Goal: Information Seeking & Learning: Learn about a topic

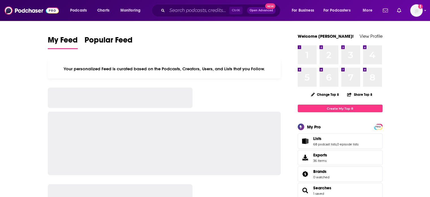
click at [191, 5] on div "Ctrl K Open Advanced New" at bounding box center [216, 10] width 129 height 13
click at [191, 8] on input "Search podcasts, credits, & more..." at bounding box center [198, 10] width 62 height 9
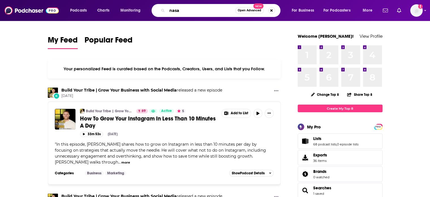
type input "nasa"
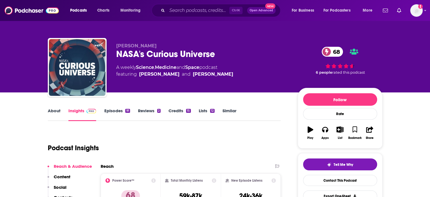
click at [48, 110] on link "About" at bounding box center [54, 114] width 13 height 13
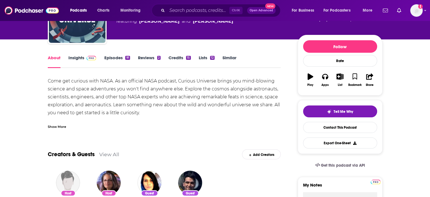
scroll to position [57, 0]
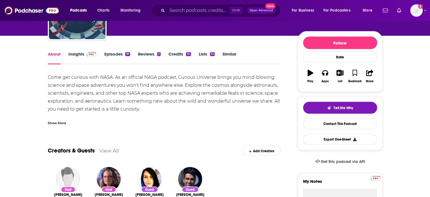
click at [63, 120] on div "Show More" at bounding box center [57, 122] width 18 height 5
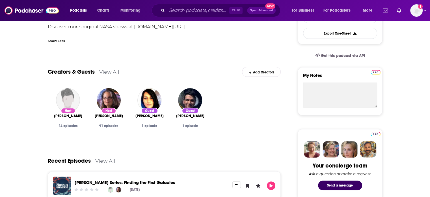
scroll to position [170, 0]
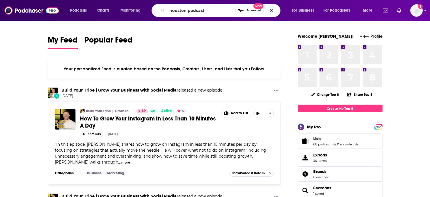
type input "houston podcast"
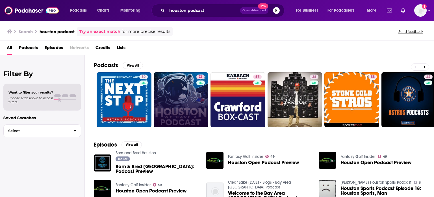
click at [171, 79] on link "74" at bounding box center [181, 99] width 55 height 55
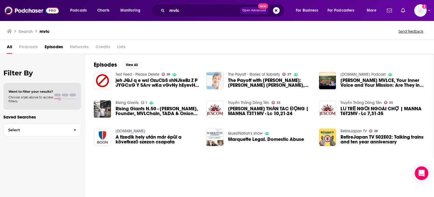
click at [167, 13] on div "mvlc Open Advanced New" at bounding box center [218, 10] width 133 height 13
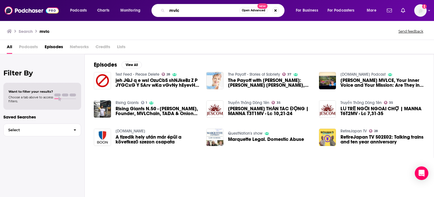
click at [169, 12] on input "mvlc" at bounding box center [203, 10] width 72 height 9
type input "mlvc"
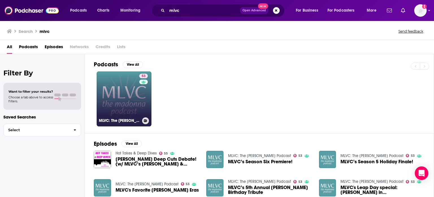
click at [144, 92] on div "53" at bounding box center [144, 96] width 10 height 44
